Goal: Information Seeking & Learning: Stay updated

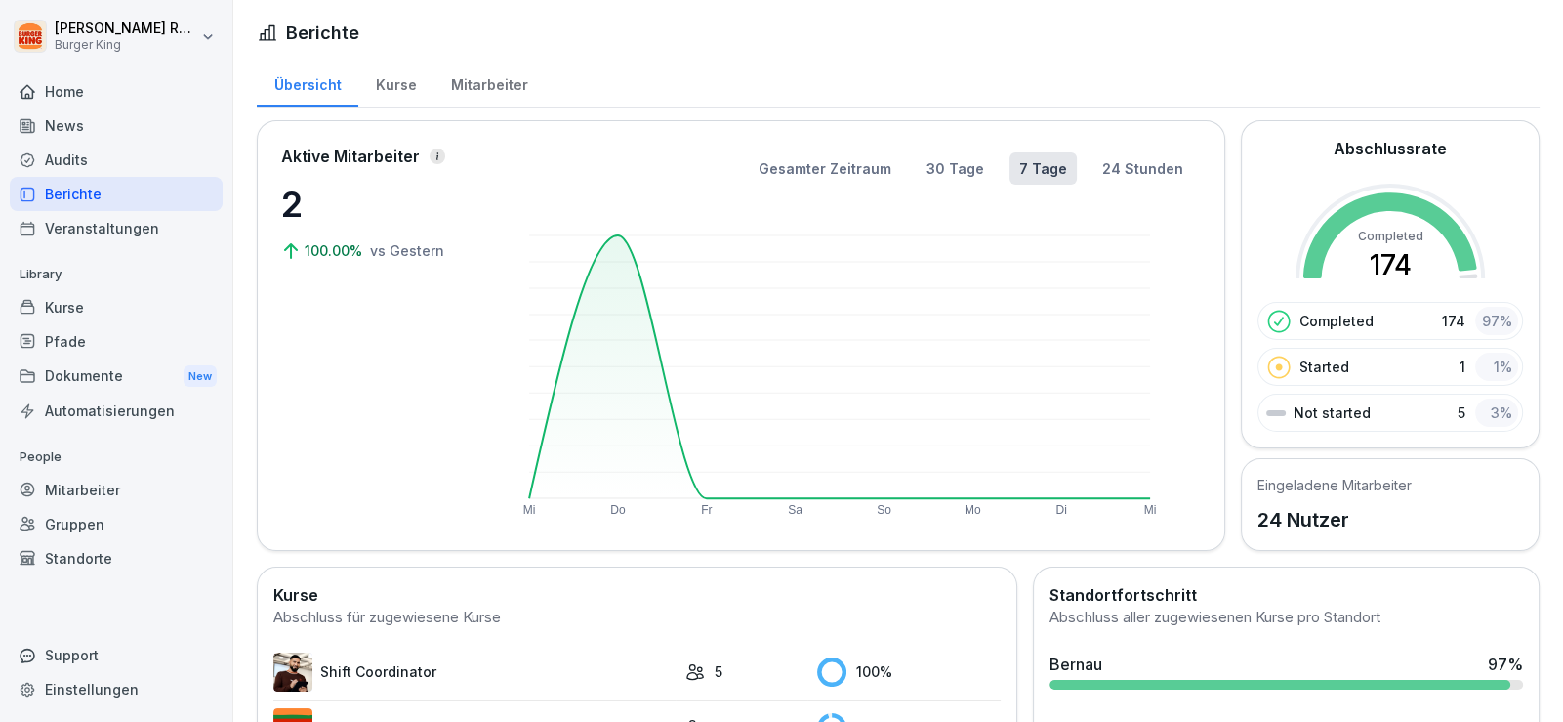
click at [57, 136] on div "News" at bounding box center [116, 125] width 213 height 34
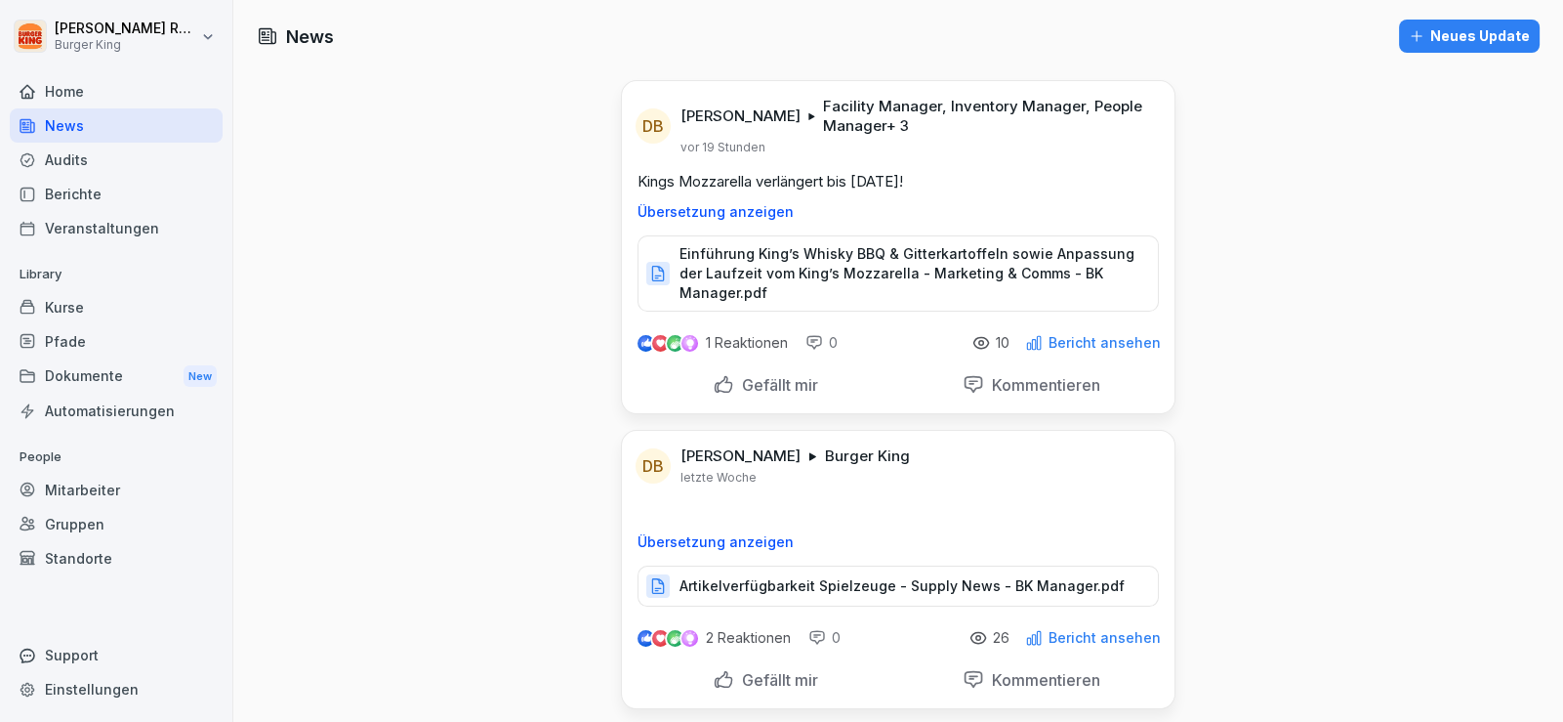
click at [823, 270] on p "Einführung King’s Whisky BBQ & Gitterkartoffeln sowie Anpassung der Laufzeit vo…" at bounding box center [909, 273] width 459 height 59
click at [718, 382] on div "Gefällt mir" at bounding box center [765, 384] width 105 height 21
